Goal: Information Seeking & Learning: Learn about a topic

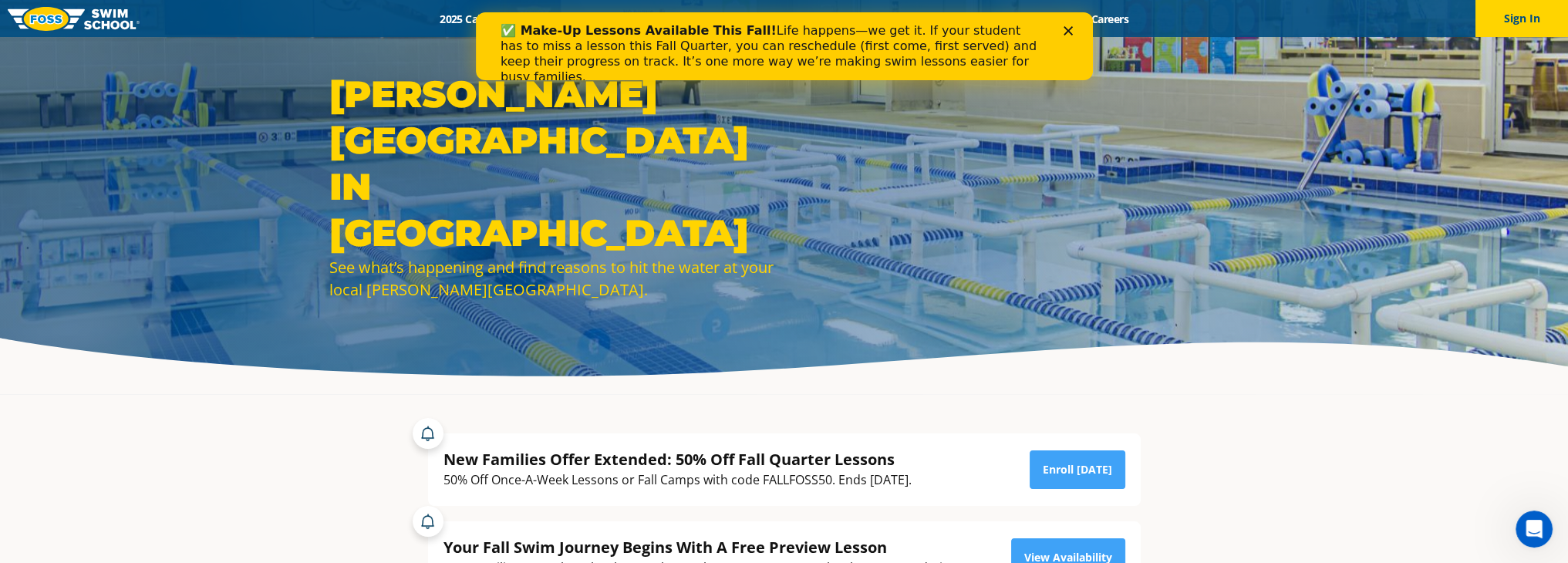
click at [1074, 29] on div "Close" at bounding box center [1070, 31] width 15 height 9
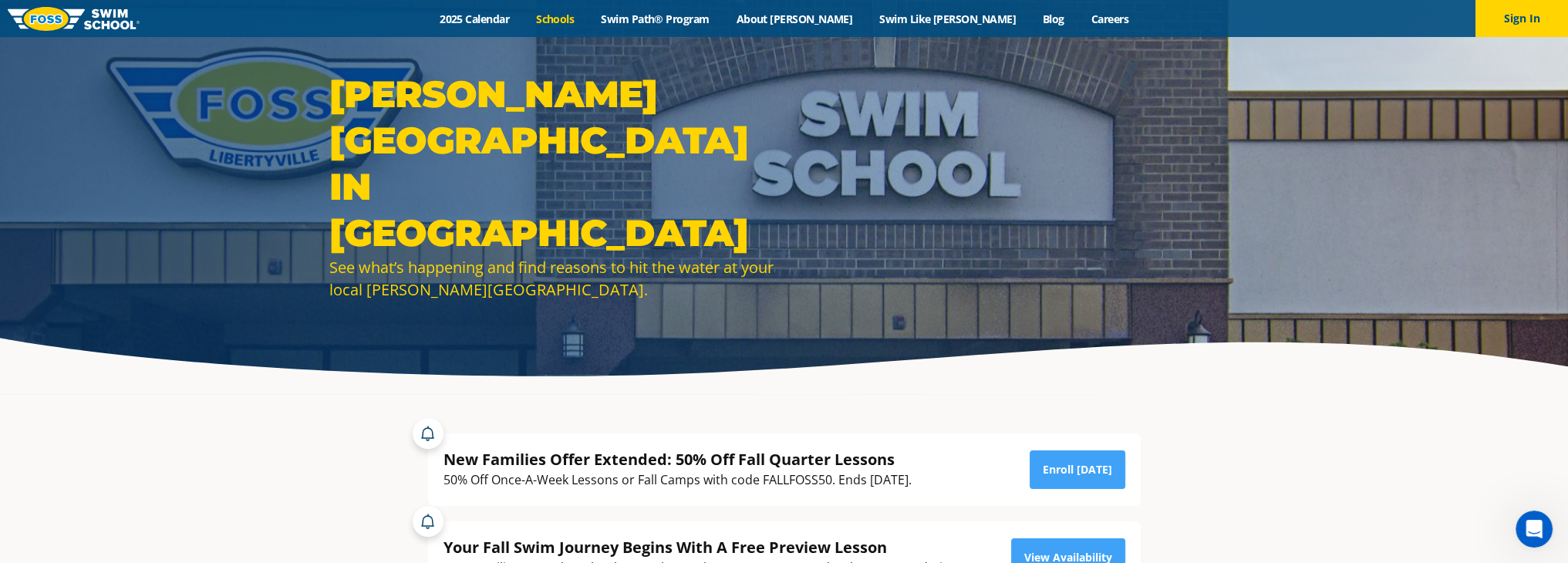
click at [588, 19] on link "Schools" at bounding box center [555, 19] width 65 height 14
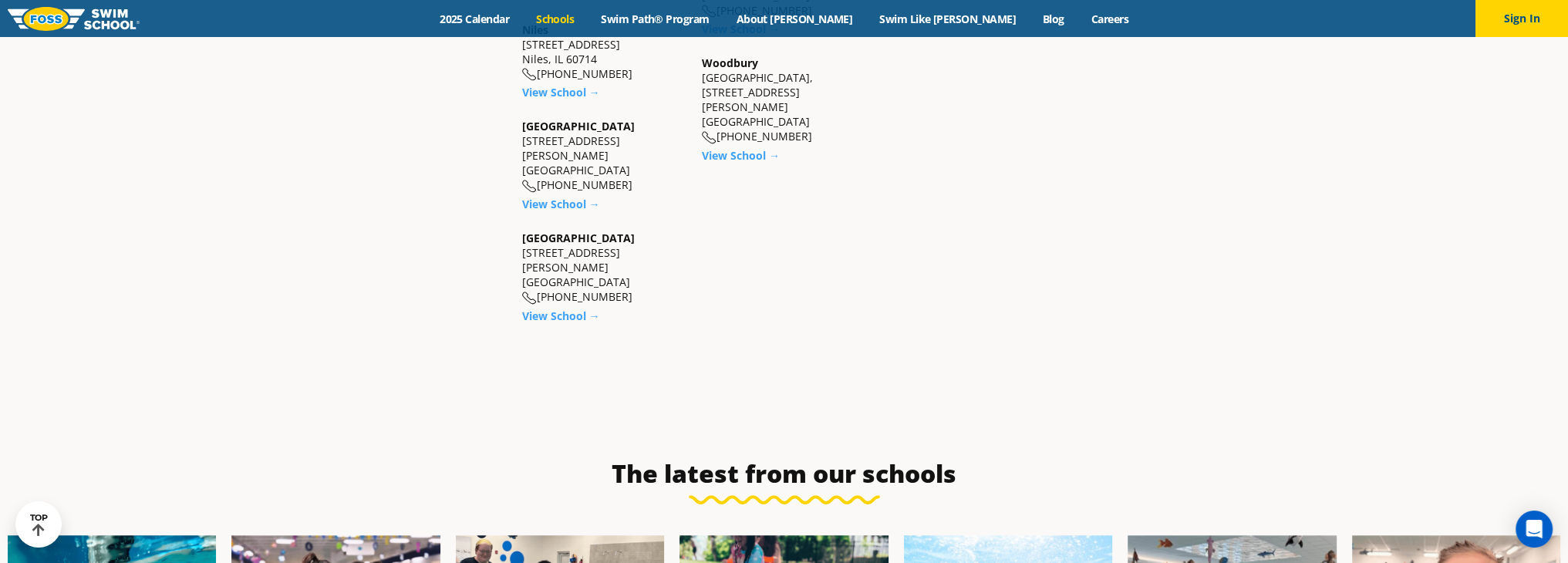
scroll to position [1310, 0]
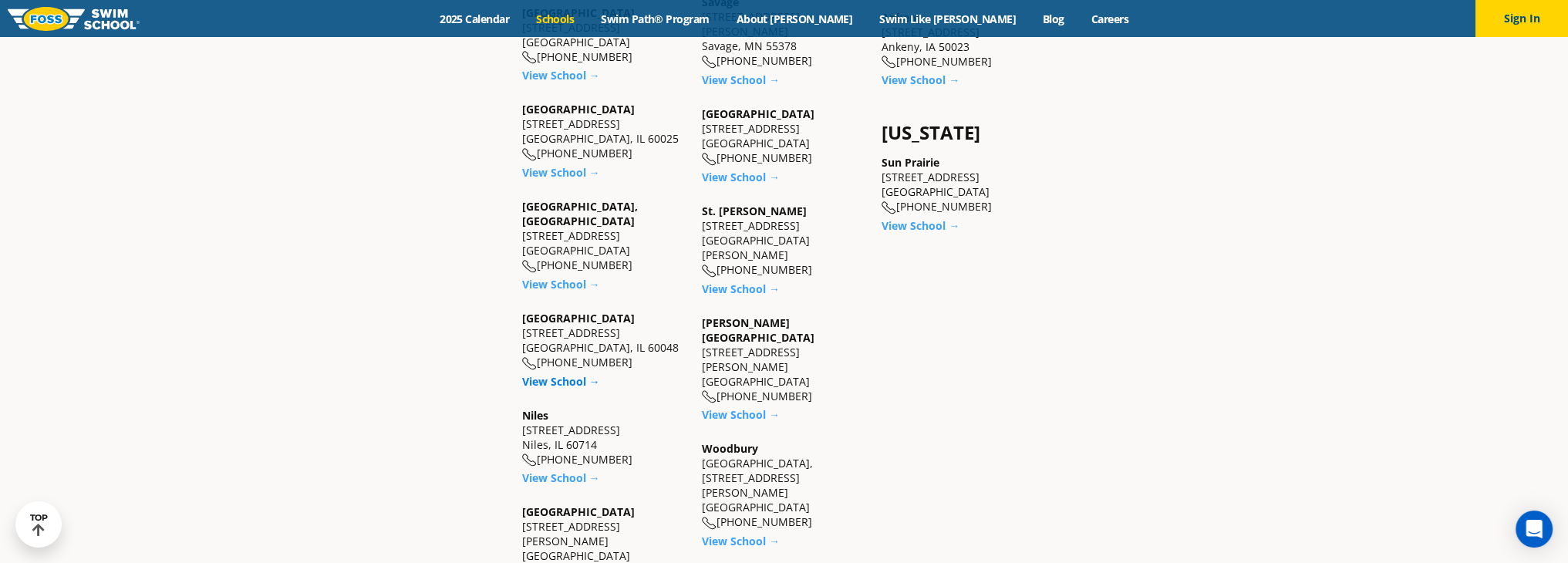
click at [558, 374] on link "View School →" at bounding box center [561, 381] width 78 height 14
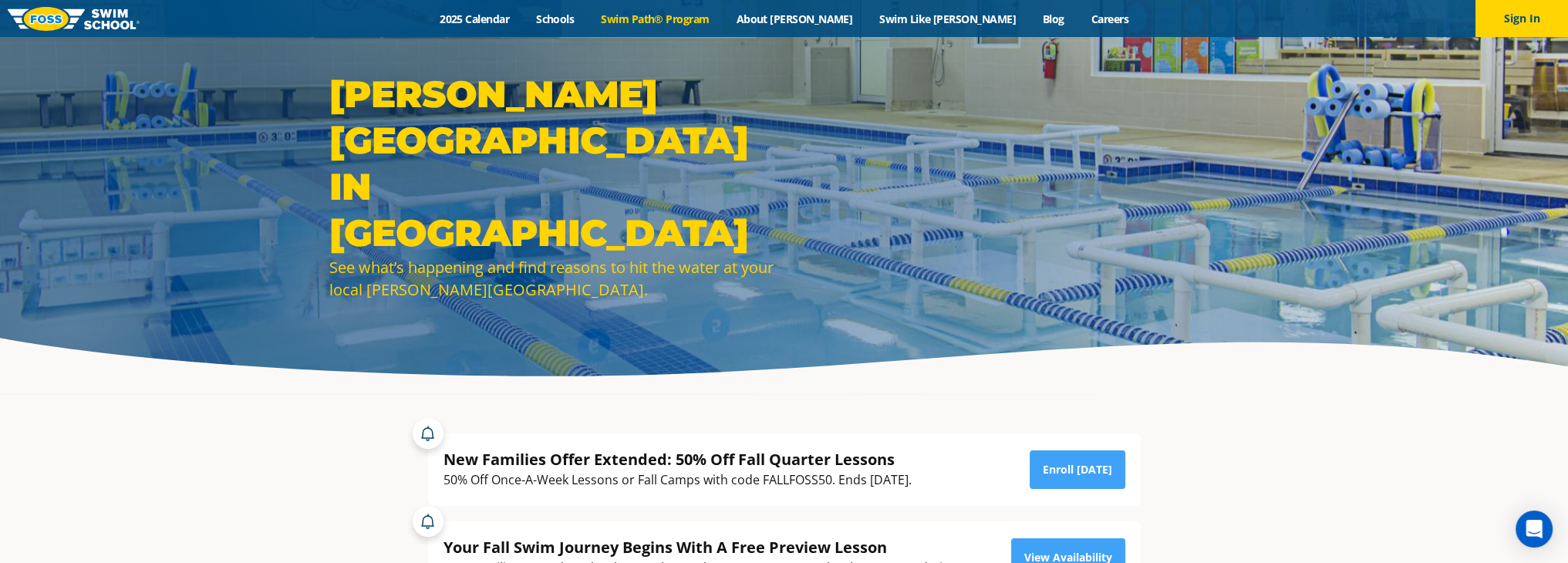
click at [709, 15] on link "Swim Path® Program" at bounding box center [655, 19] width 135 height 14
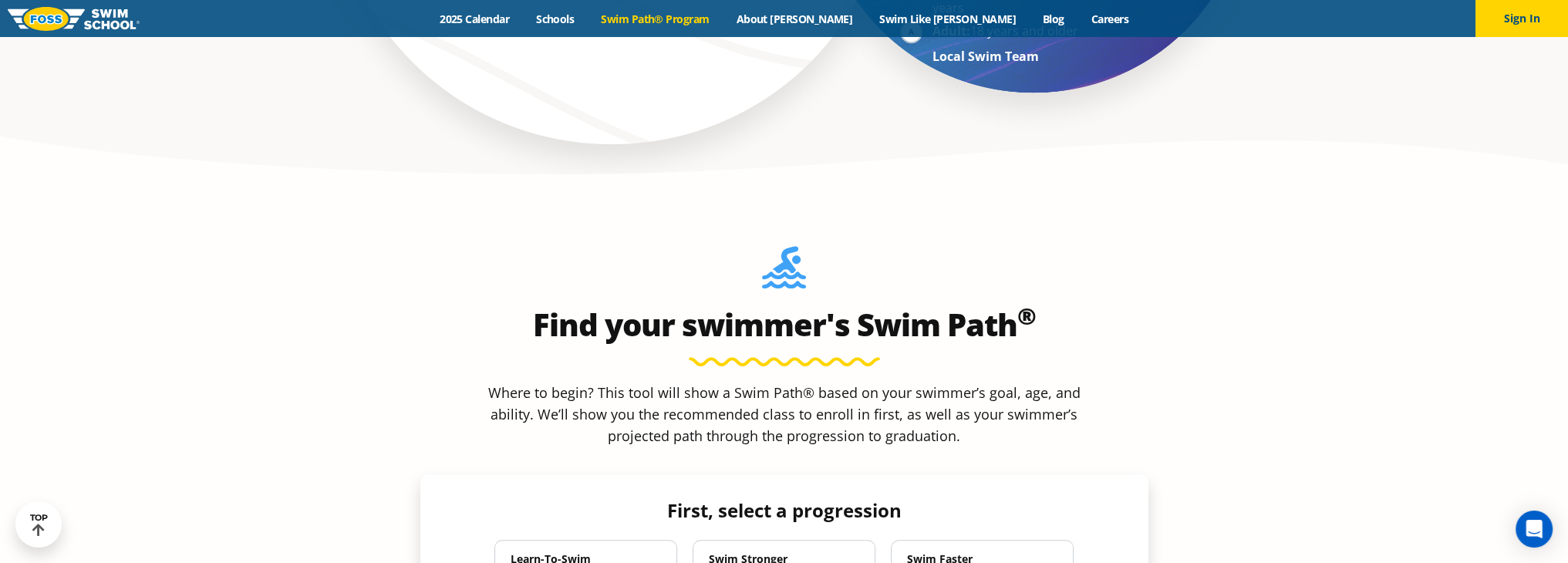
scroll to position [1233, 0]
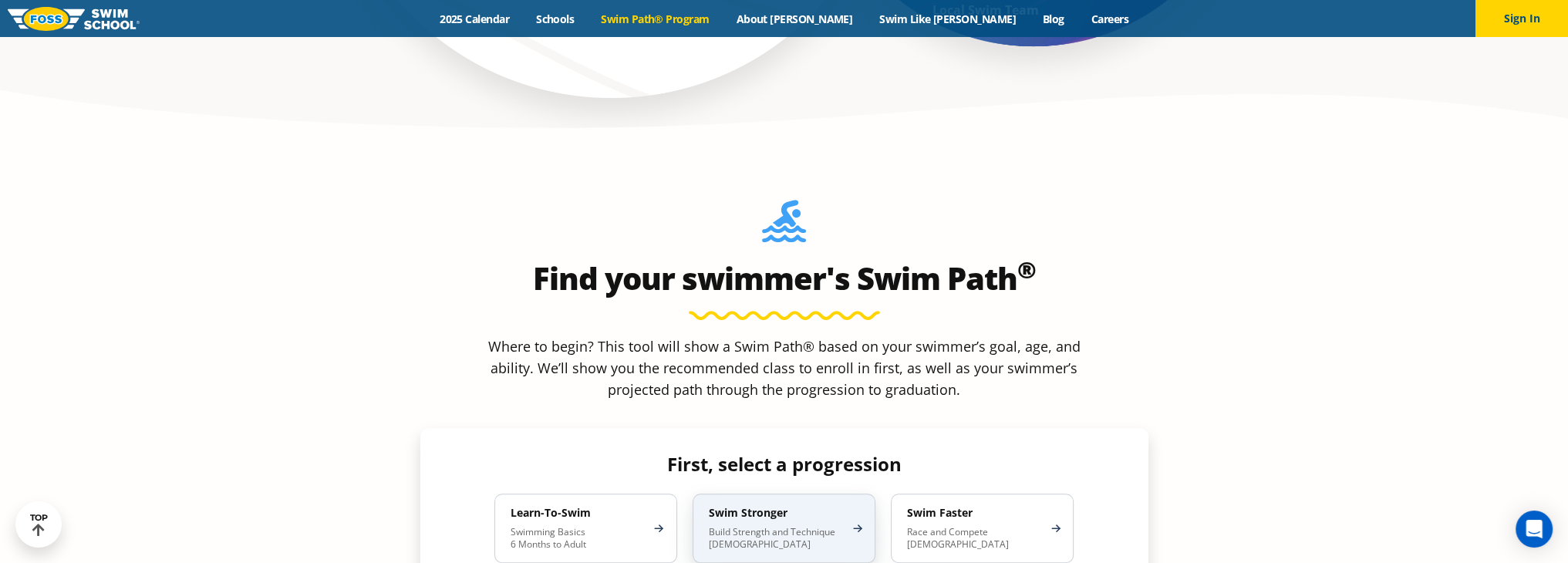
click at [841, 526] on p "Build Strength and Technique [DEMOGRAPHIC_DATA]" at bounding box center [776, 538] width 135 height 24
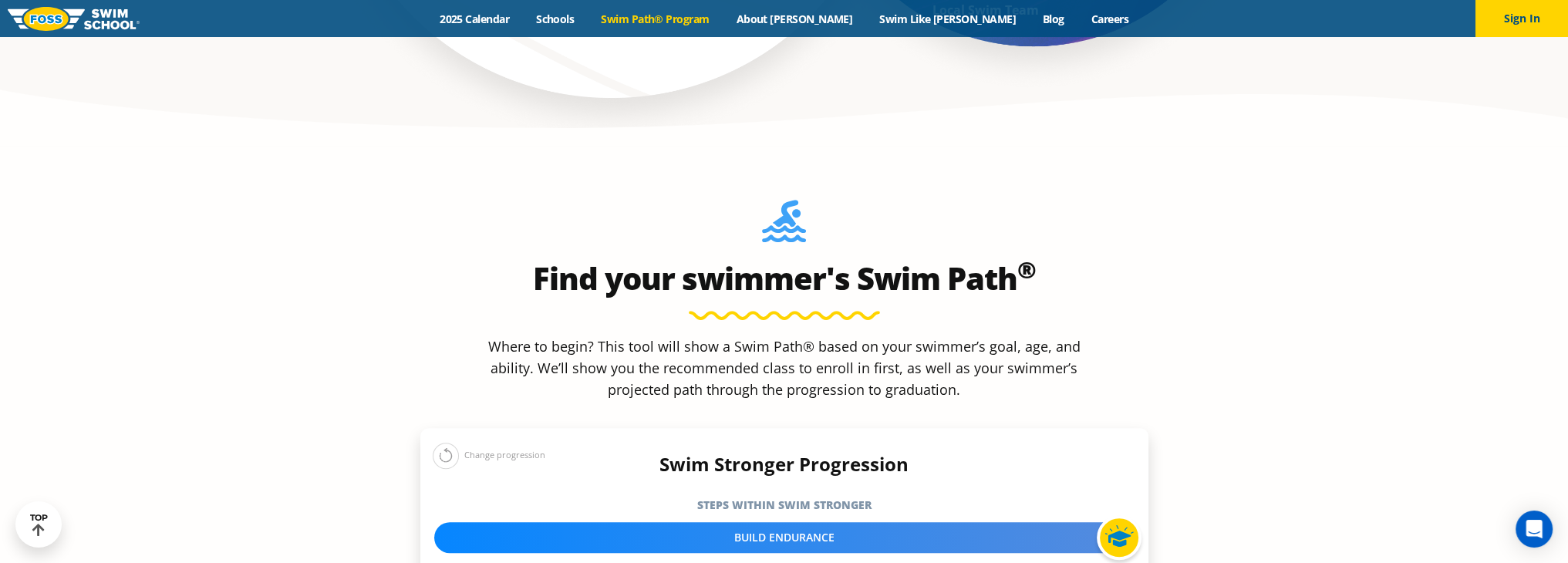
scroll to position [1542, 0]
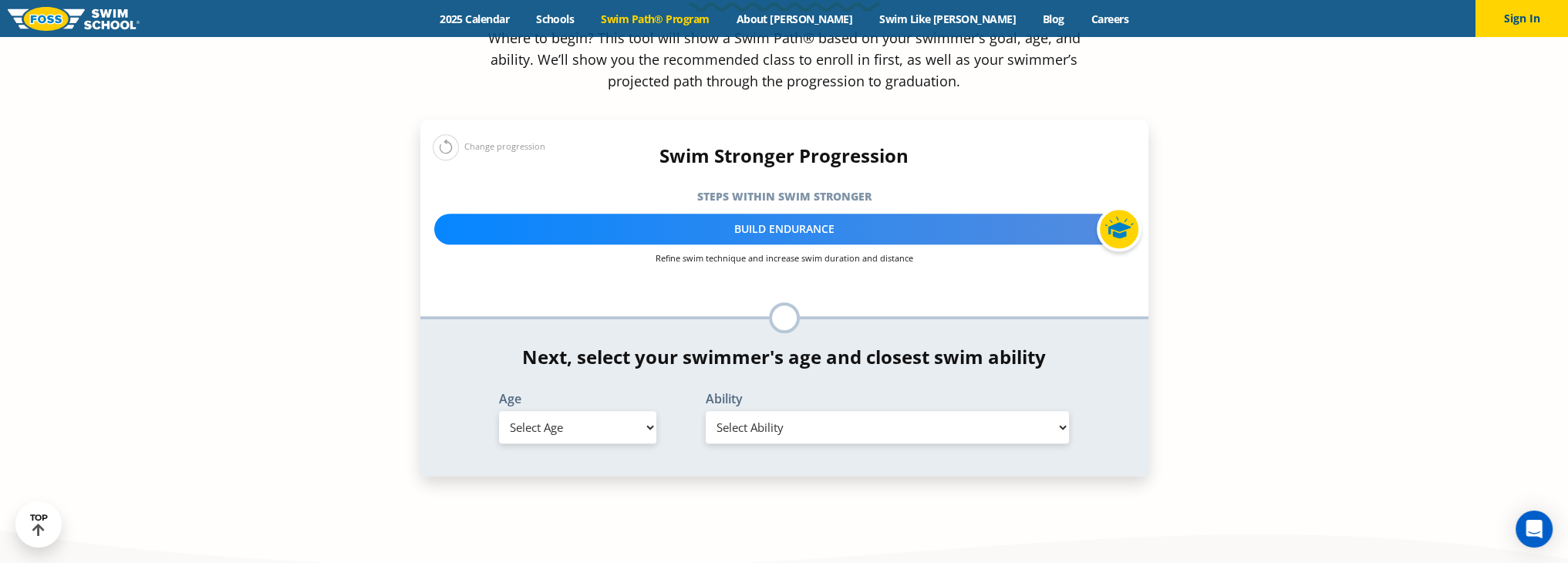
click at [598, 411] on select "Select Age [DEMOGRAPHIC_DATA] months - 1 year 1 year 2 years 3 years 4 years 5 …" at bounding box center [578, 427] width 157 height 32
select select "5-years"
click at [499, 411] on select "Select Age [DEMOGRAPHIC_DATA] months - 1 year 1 year 2 years 3 years 4 years 5 …" at bounding box center [578, 427] width 157 height 32
click at [822, 411] on select "Select Ability First in-water experience When in the water, reliant on a life j…" at bounding box center [887, 427] width 364 height 32
select select "5-years-able-to-swim-each-stroke---front-crawl-and-backstroke-60-ft-and-breasts…"
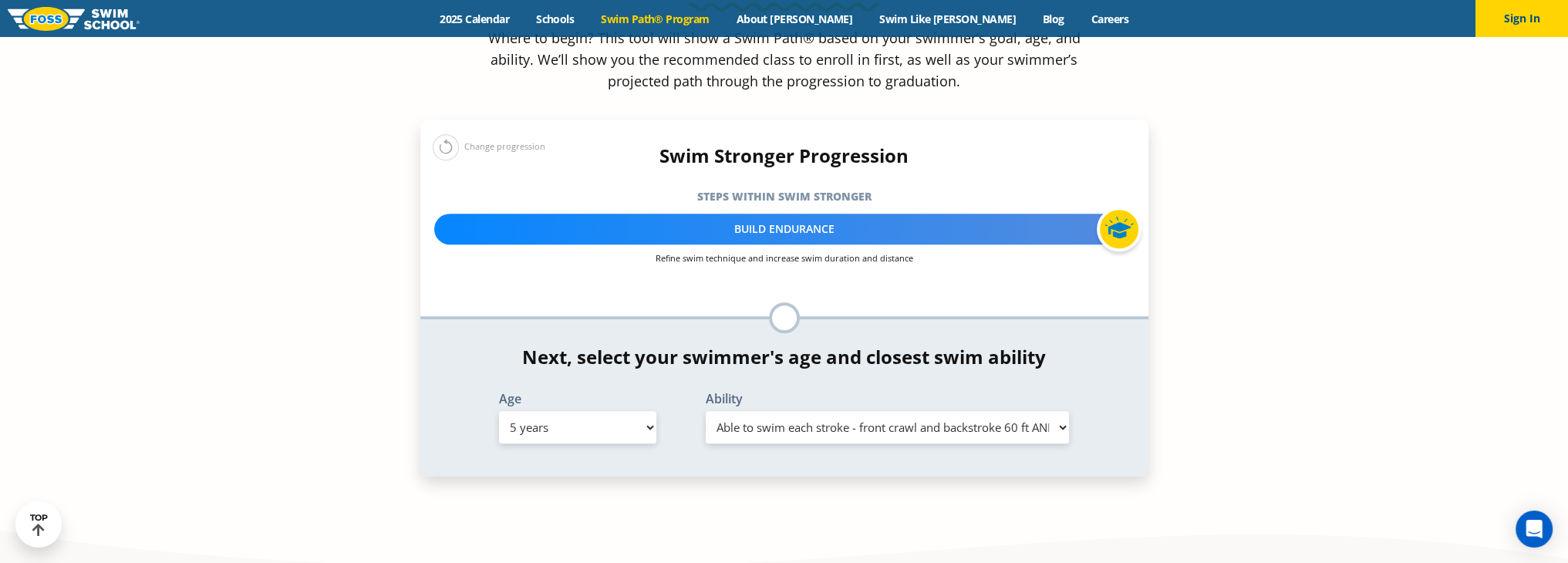
click at [706, 411] on select "Select Ability First in-water experience When in the water, reliant on a life j…" at bounding box center [887, 427] width 364 height 32
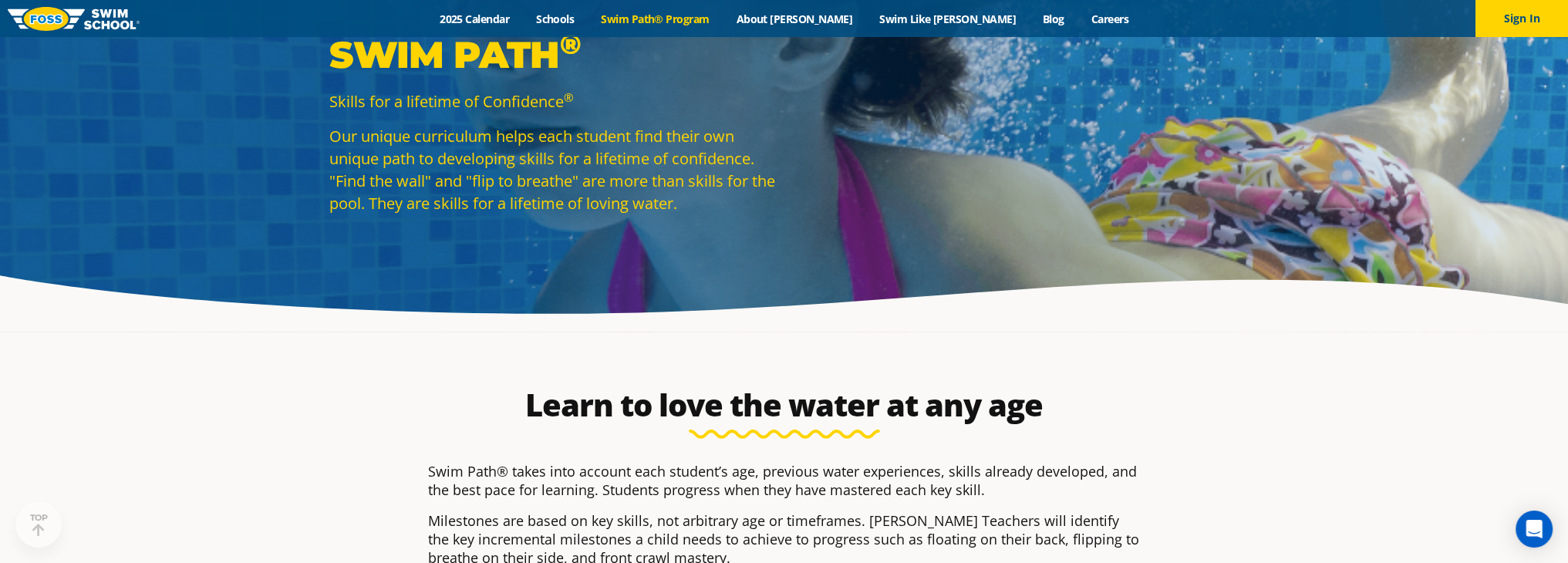
scroll to position [0, 0]
